Goal: Task Accomplishment & Management: Complete application form

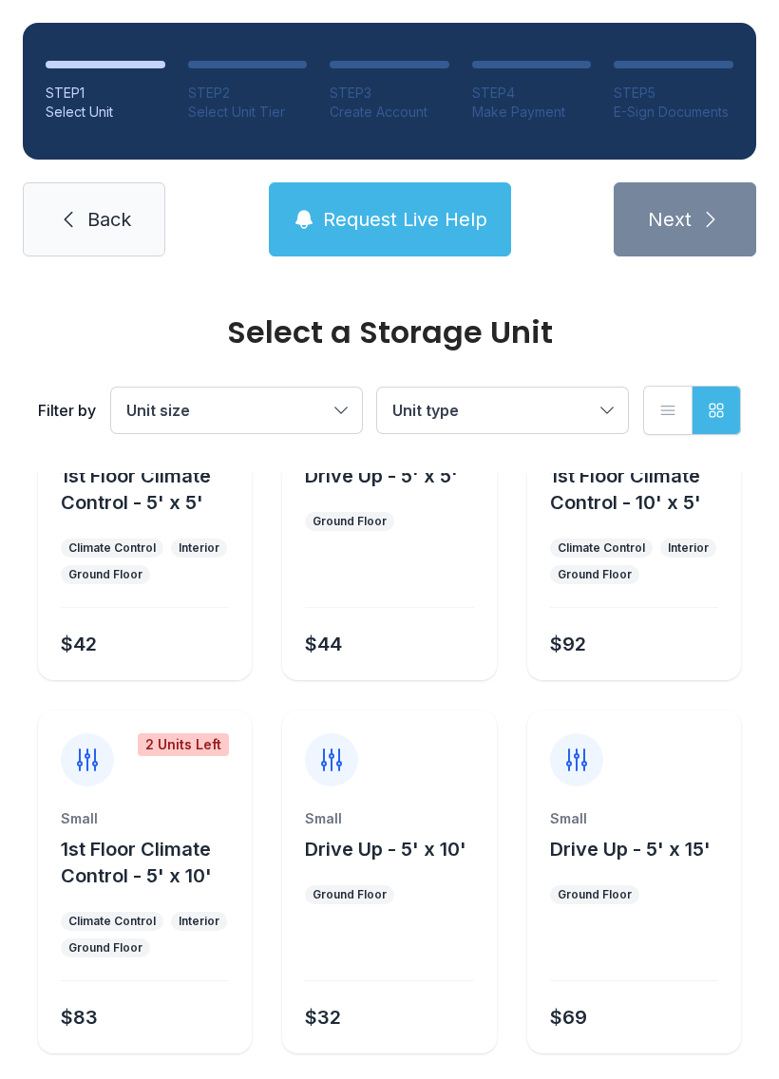
scroll to position [152, 0]
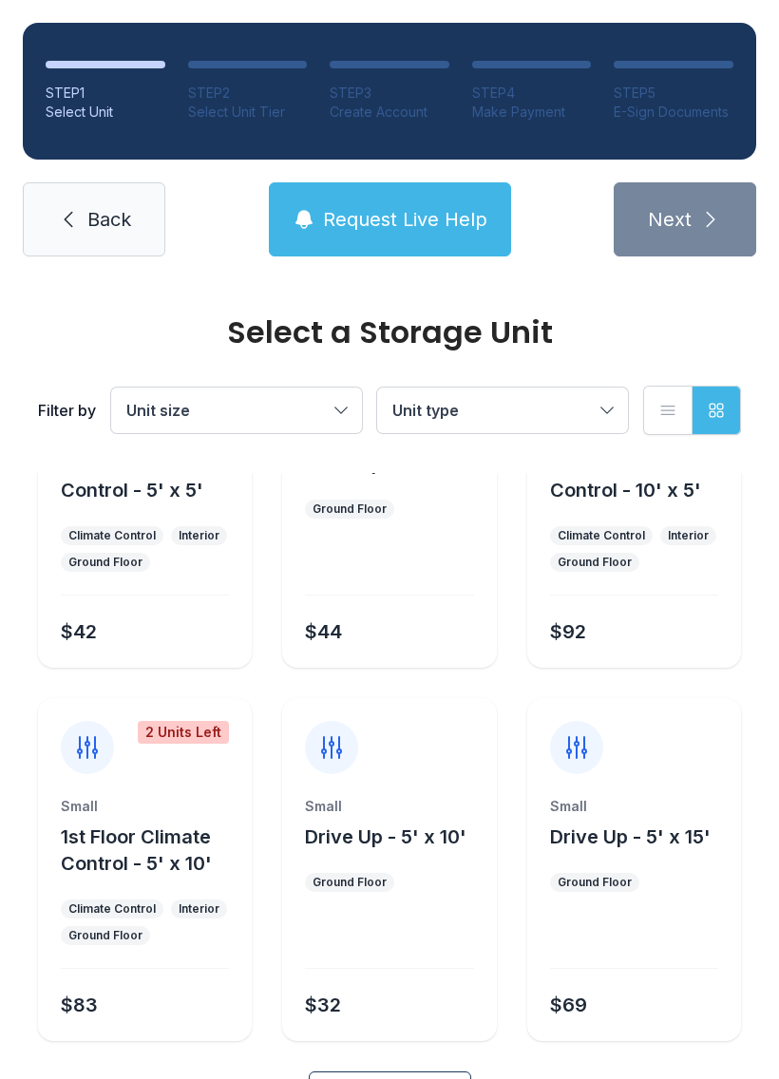
click at [117, 218] on span "Back" at bounding box center [109, 219] width 44 height 27
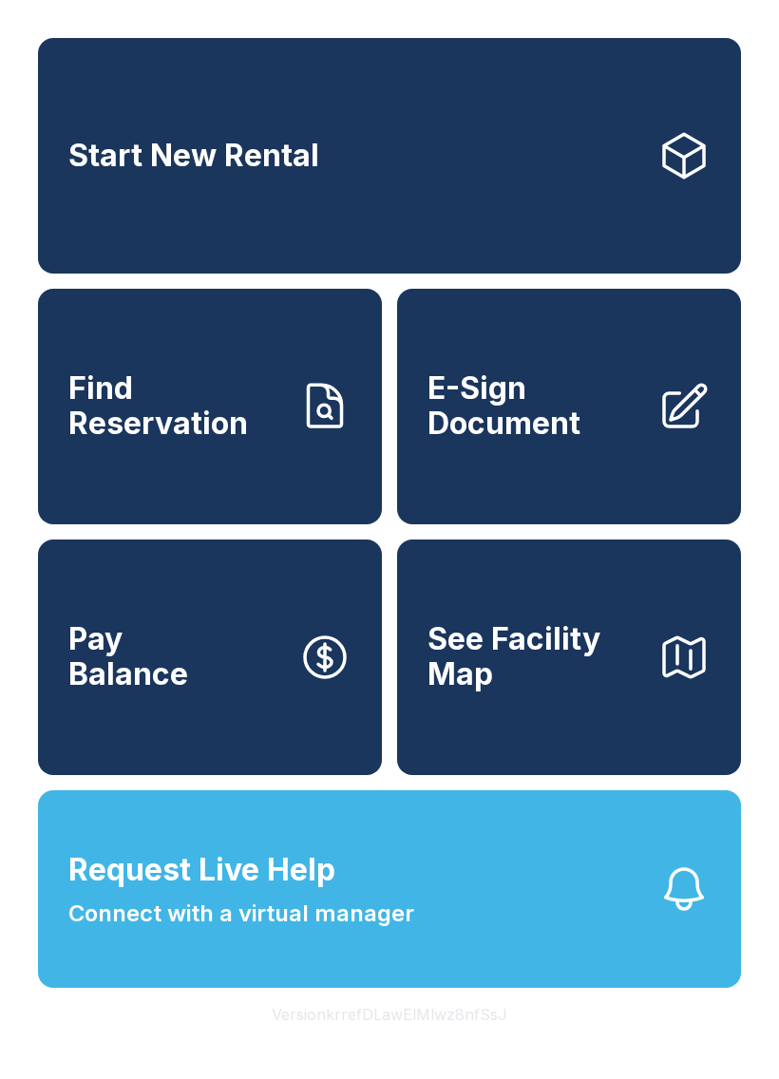
click at [507, 920] on button "Request Live Help Connect with a virtual manager" at bounding box center [389, 889] width 703 height 198
click at [562, 1033] on div "Request Live Help A Virtual Manager has been alerted and will be with you short…" at bounding box center [389, 539] width 779 height 1079
click at [479, 921] on button "Request Live Help Connect with a virtual manager" at bounding box center [389, 889] width 703 height 198
click at [521, 749] on div "Request Live Help A Virtual Manager has been alerted and will be with you short…" at bounding box center [389, 539] width 779 height 1079
click at [299, 980] on button "Request Live Help Connect with a virtual manager" at bounding box center [389, 889] width 703 height 198
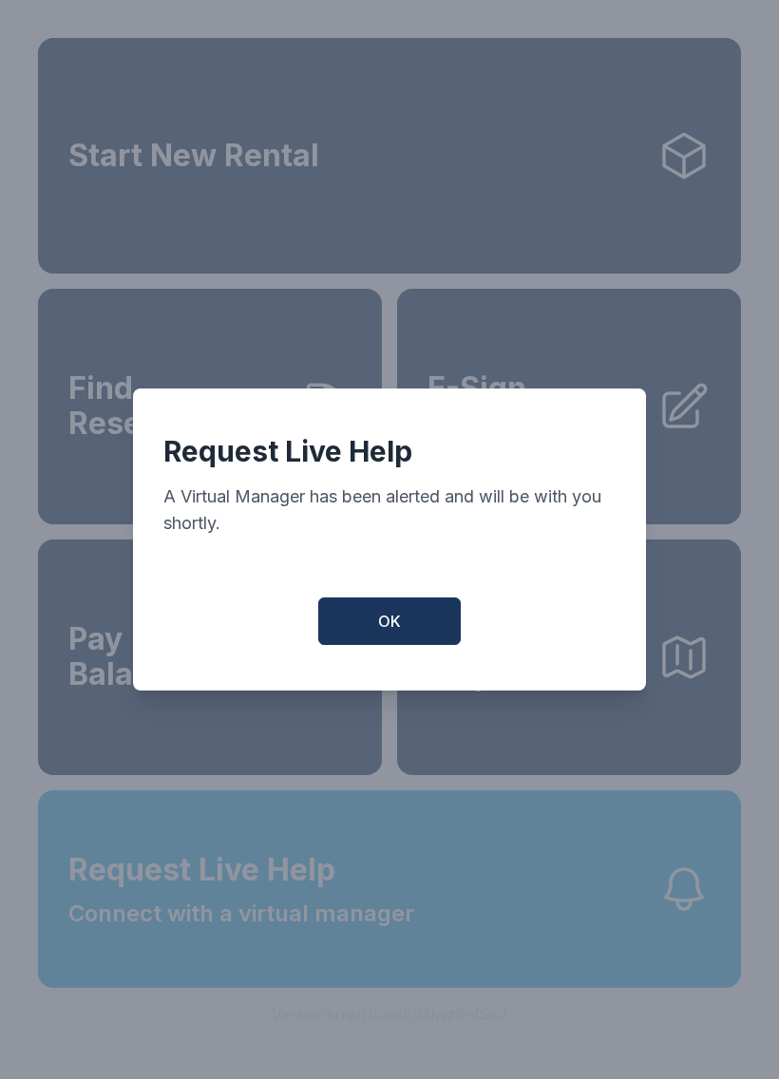
click at [424, 624] on button "OK" at bounding box center [389, 620] width 142 height 47
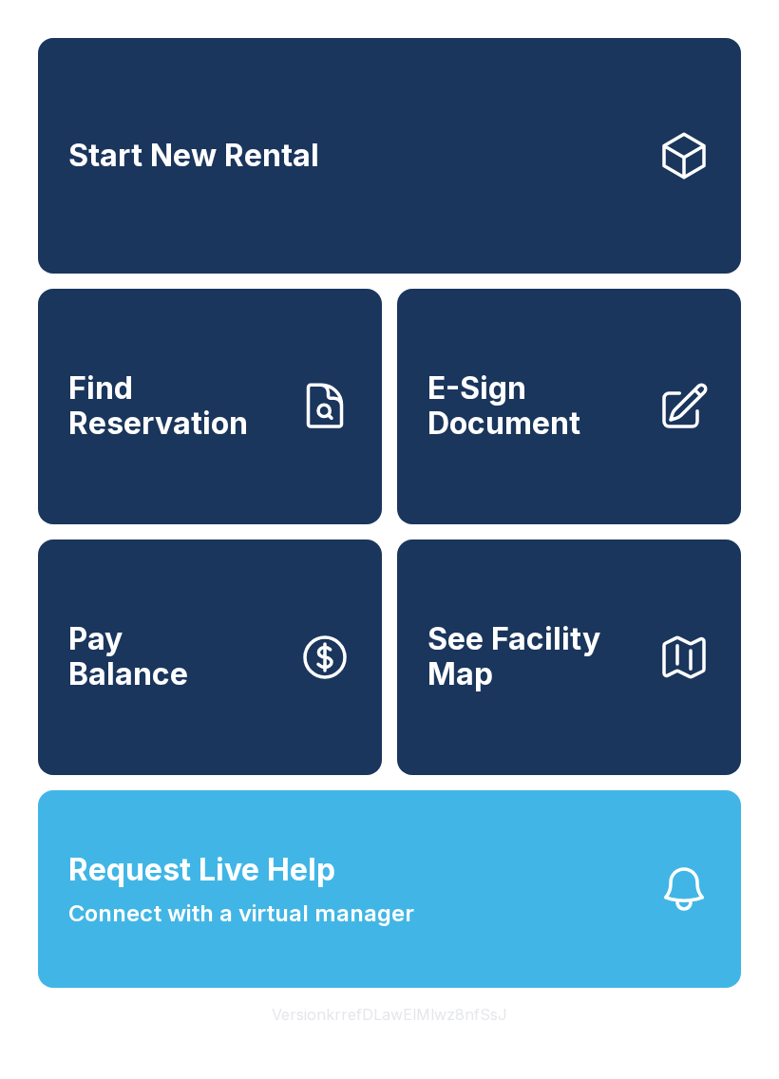
click at [574, 759] on button "See Facility Map" at bounding box center [569, 658] width 344 height 236
click at [322, 974] on button "Request Live Help Connect with a virtual manager" at bounding box center [389, 889] width 703 height 198
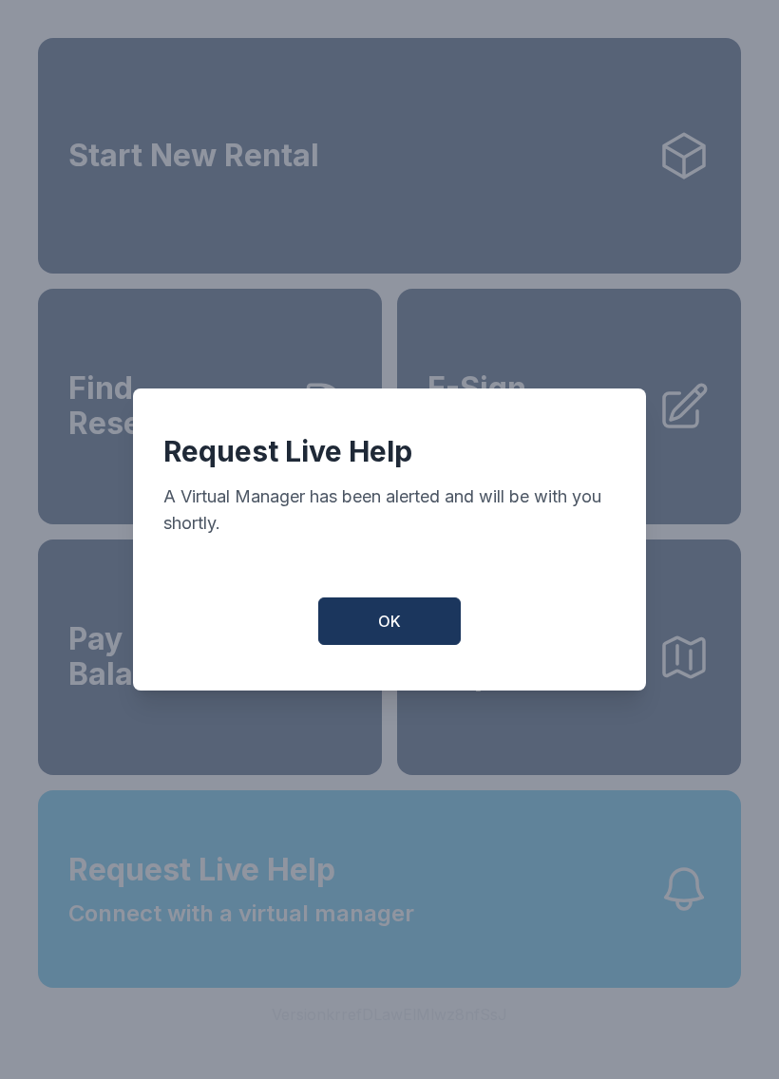
click at [379, 633] on span "OK" at bounding box center [389, 621] width 23 height 23
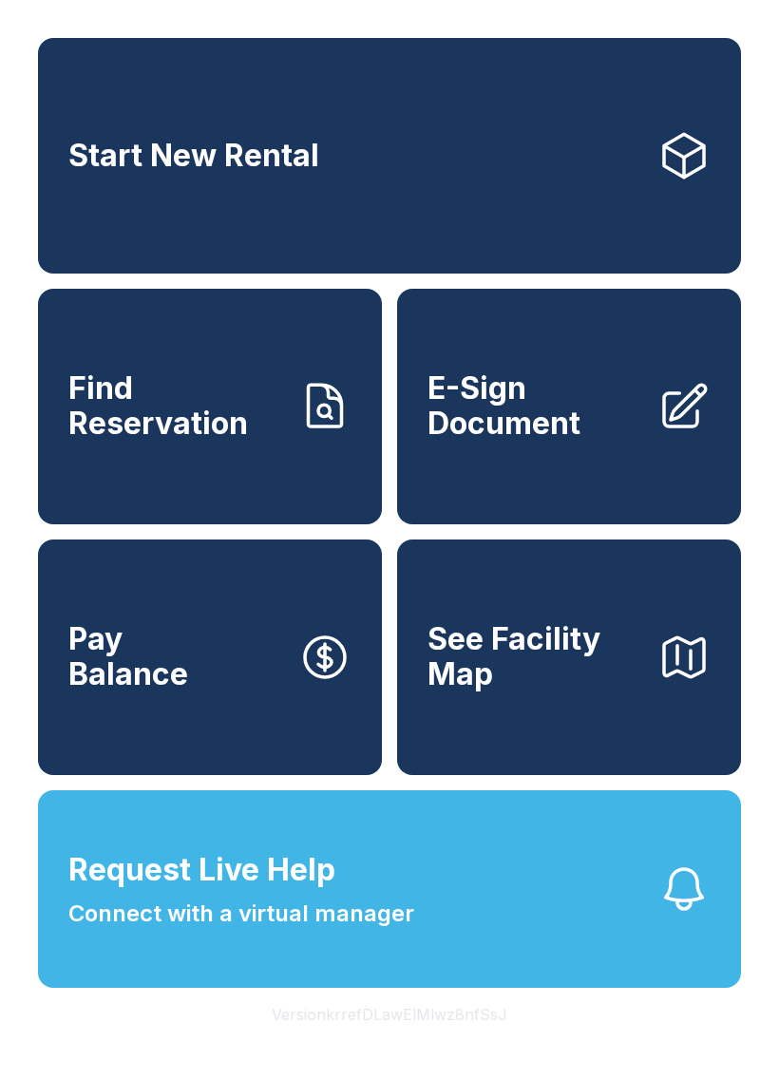
click at [340, 931] on span "Connect with a virtual manager" at bounding box center [241, 914] width 346 height 34
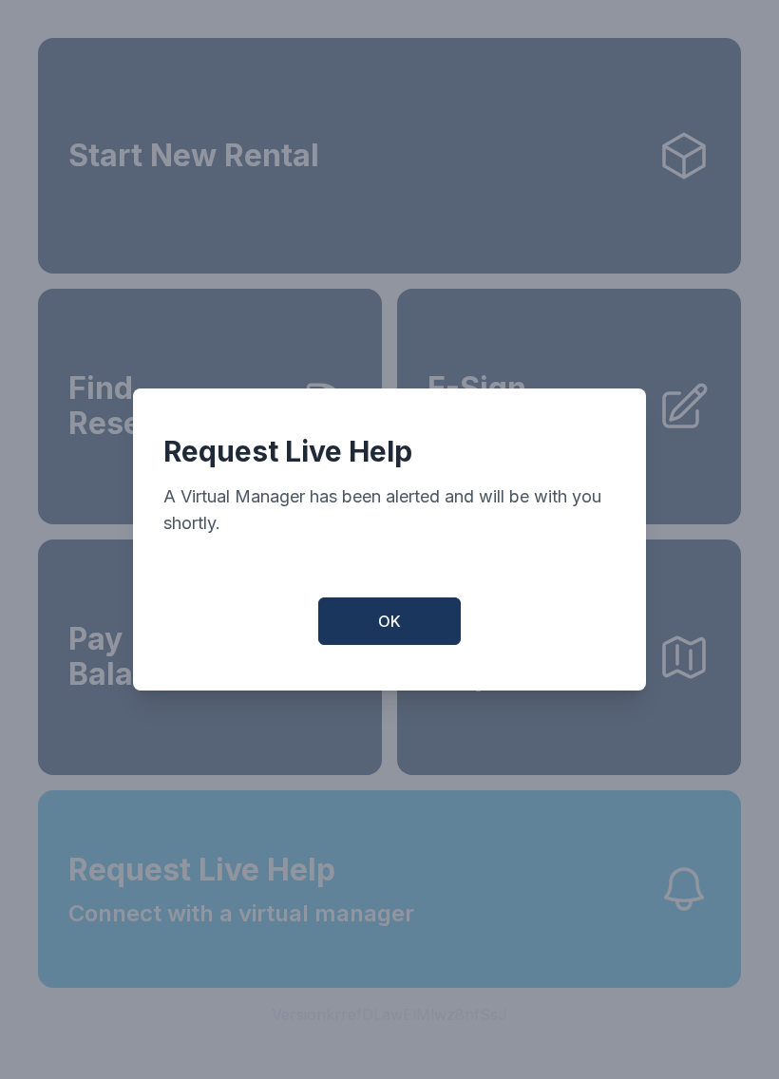
click at [387, 629] on span "OK" at bounding box center [389, 621] width 23 height 23
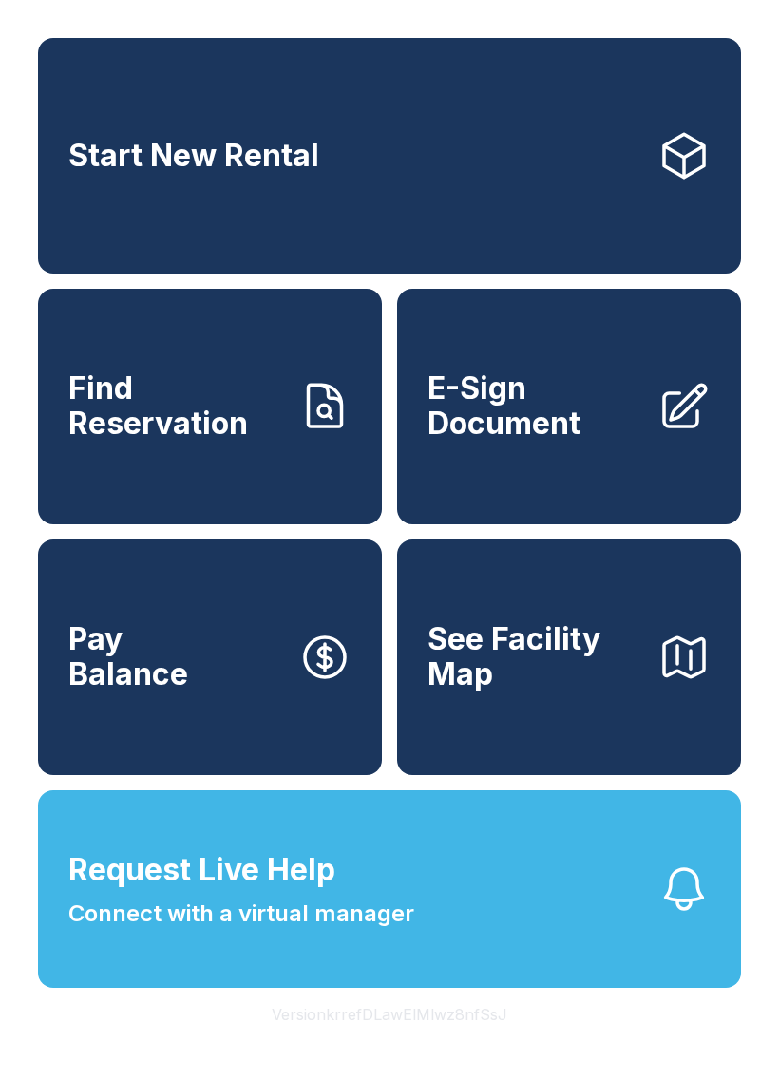
click at [582, 441] on span "E-Sign Document" at bounding box center [534, 405] width 215 height 69
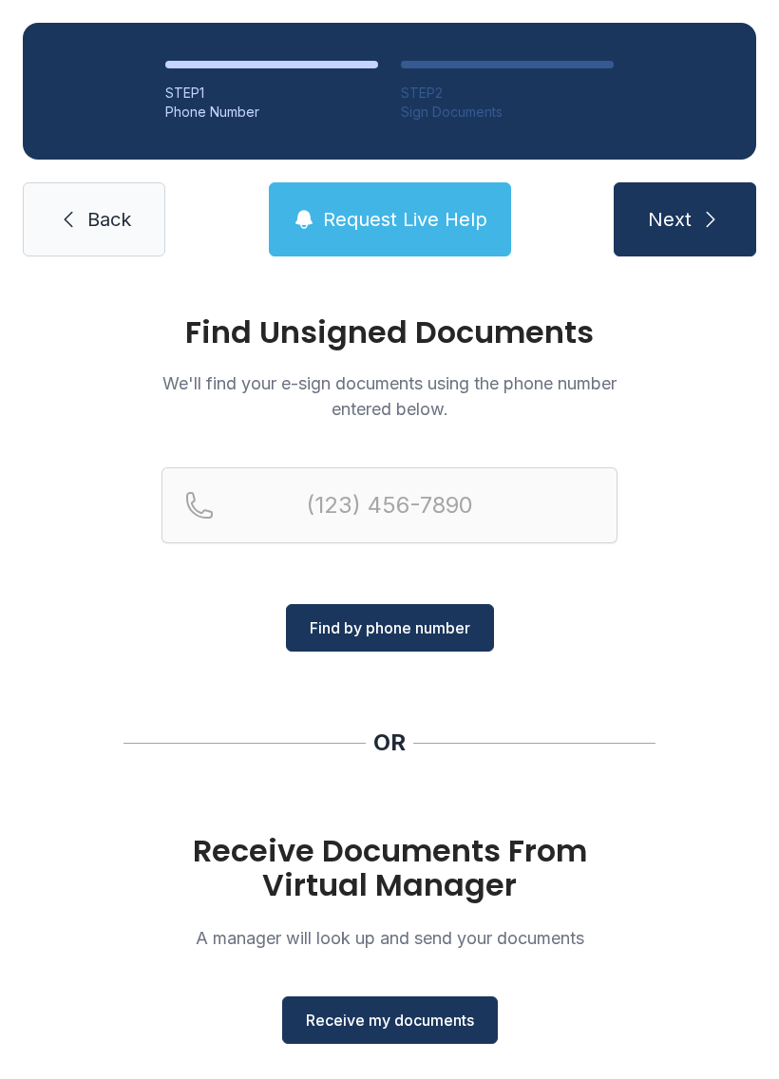
click at [406, 997] on button "Receive my documents" at bounding box center [390, 1019] width 216 height 47
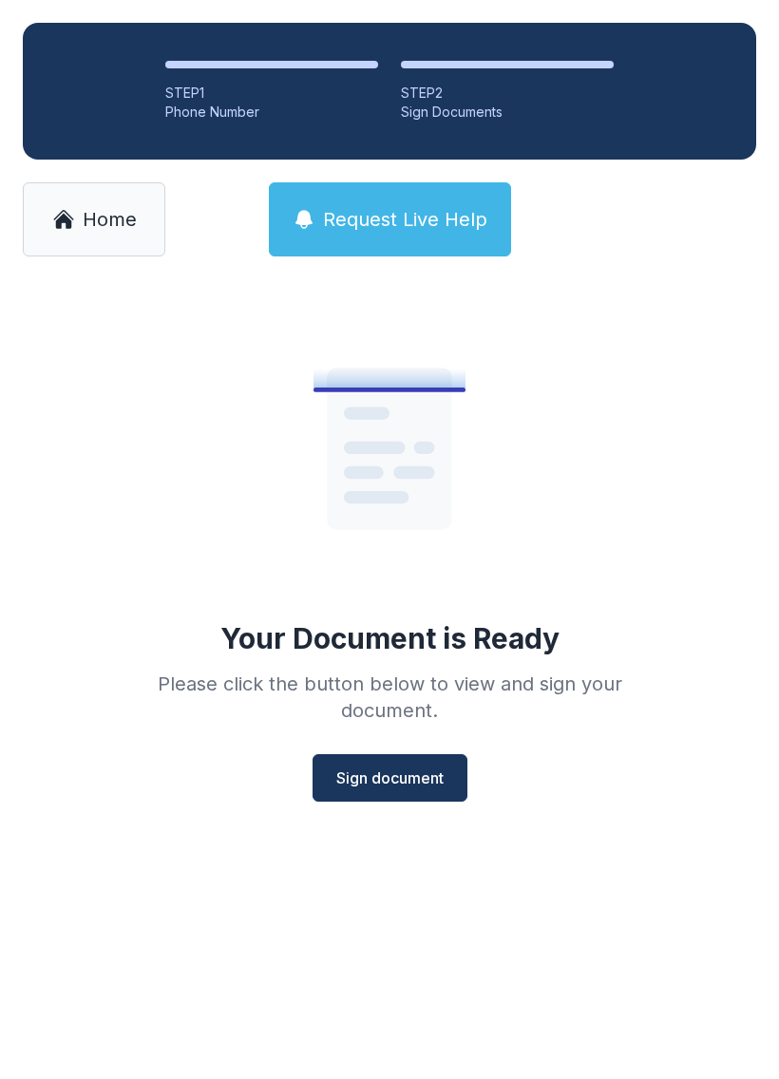
click at [427, 779] on span "Sign document" at bounding box center [389, 778] width 107 height 23
